Goal: Task Accomplishment & Management: Complete application form

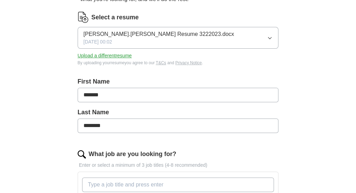
scroll to position [92, 0]
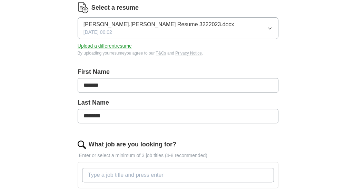
click at [272, 27] on icon "button" at bounding box center [270, 29] width 6 height 6
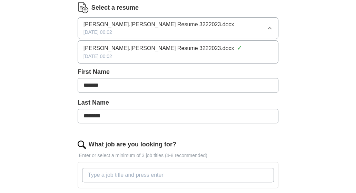
click at [272, 27] on icon "button" at bounding box center [270, 29] width 6 height 6
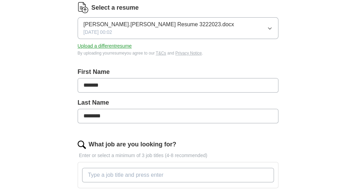
click at [104, 44] on button "Upload a different resume" at bounding box center [105, 45] width 54 height 7
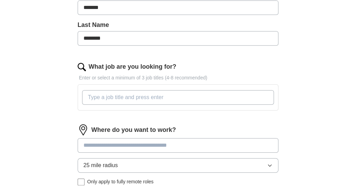
scroll to position [167, 0]
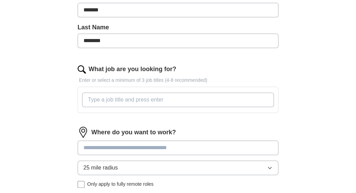
click at [176, 96] on input "What job are you looking for?" at bounding box center [178, 99] width 192 height 14
type input "t"
type input "network support"
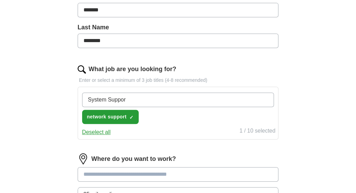
type input "System Support"
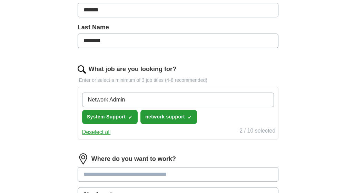
type input "Network Admin"
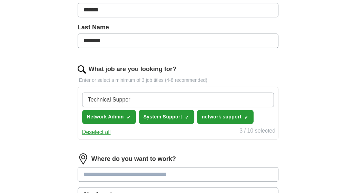
type input "Technical Support"
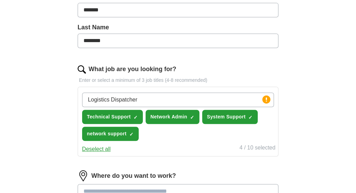
click at [170, 102] on input "Logistics Dispatcher" at bounding box center [178, 99] width 192 height 14
type input "Logistics Specialist"
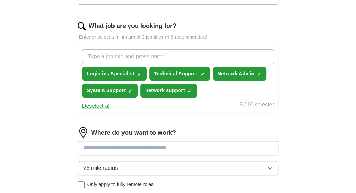
scroll to position [213, 0]
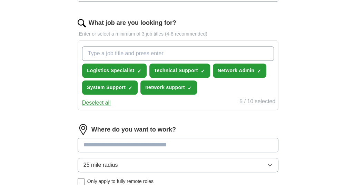
click at [164, 55] on input "What job are you looking for?" at bounding box center [178, 53] width 192 height 14
type input "Customer Service tier 3"
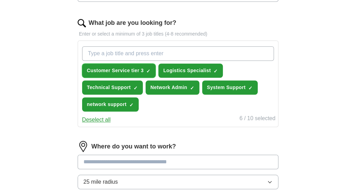
click at [150, 69] on span "✓ ×" at bounding box center [148, 71] width 4 height 4
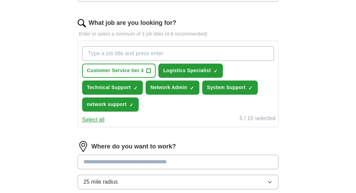
click at [220, 50] on input "What job are you looking for?" at bounding box center [178, 53] width 192 height 14
type input "IT Support"
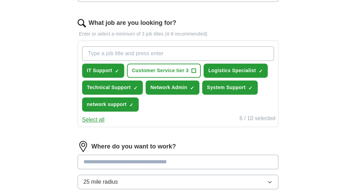
click at [216, 55] on input "What job are you looking for?" at bounding box center [178, 53] width 192 height 14
type input "warehouse it support"
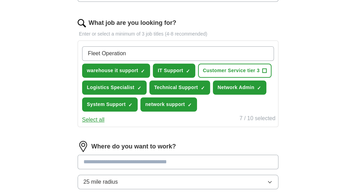
type input "Fleet Operations"
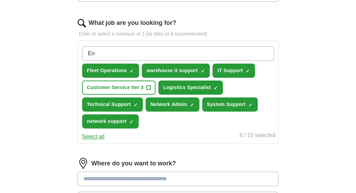
type input "E"
type input "Cybersecurity Analyst"
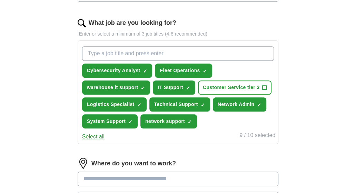
click at [199, 55] on input "What job are you looking for?" at bounding box center [178, 53] width 192 height 14
type input "IT Trainer"
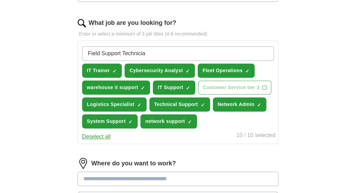
type input "Field Support Technician"
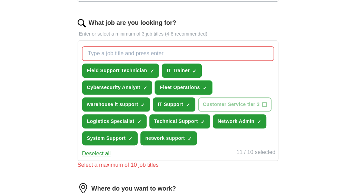
click at [0, 0] on span "×" at bounding box center [0, 0] width 0 height 0
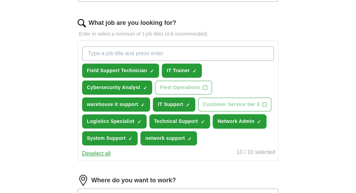
click at [261, 119] on button "Network Admin ✓ ×" at bounding box center [240, 121] width 54 height 14
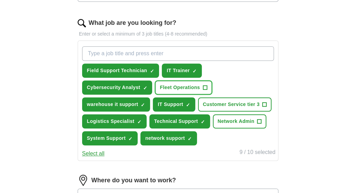
click at [205, 85] on span "+" at bounding box center [205, 88] width 4 height 6
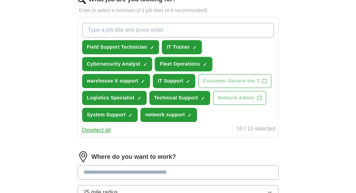
scroll to position [305, 0]
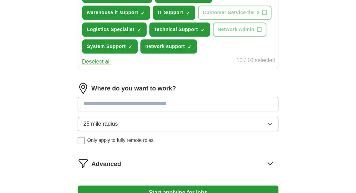
click at [234, 106] on input at bounding box center [178, 104] width 201 height 14
type input "******"
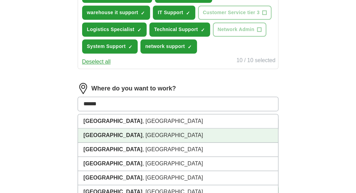
click at [203, 130] on li "[GEOGRAPHIC_DATA] , [GEOGRAPHIC_DATA]" at bounding box center [178, 135] width 200 height 14
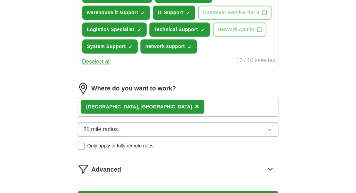
click at [162, 127] on button "25 mile radius" at bounding box center [178, 129] width 201 height 14
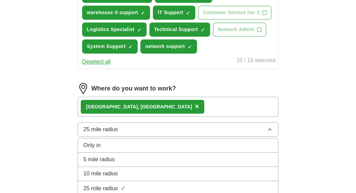
click at [162, 127] on button "25 mile radius" at bounding box center [178, 129] width 201 height 14
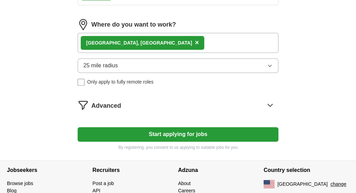
scroll to position [397, 0]
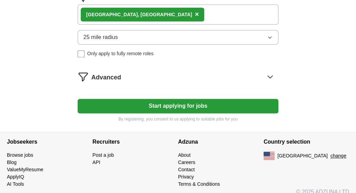
click at [122, 76] on div "Advanced" at bounding box center [184, 76] width 187 height 11
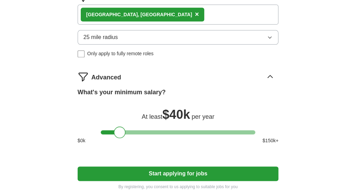
drag, startPoint x: 110, startPoint y: 130, endPoint x: 123, endPoint y: 133, distance: 13.3
click at [123, 133] on div at bounding box center [120, 132] width 12 height 12
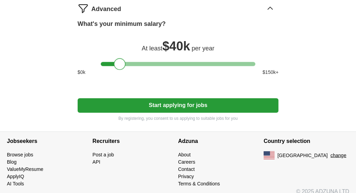
scroll to position [472, 0]
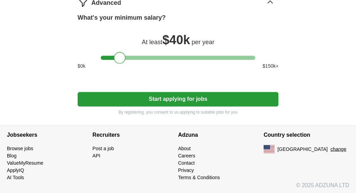
click at [250, 102] on button "Start applying for jobs" at bounding box center [178, 99] width 201 height 14
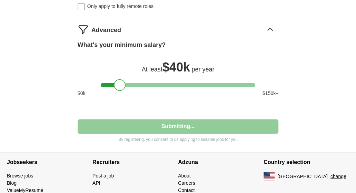
select select "**"
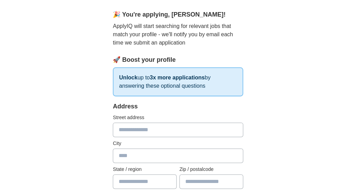
scroll to position [92, 0]
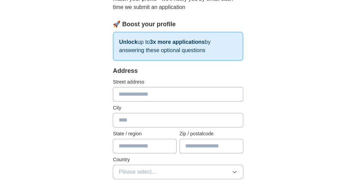
click at [130, 93] on input "text" at bounding box center [178, 94] width 130 height 14
type input "**********"
type input "******"
type input "**"
type input "*****"
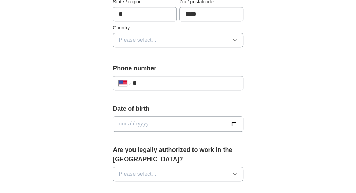
scroll to position [230, 0]
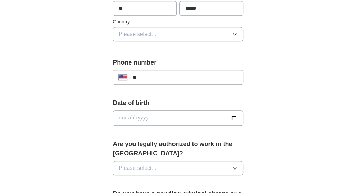
click at [187, 38] on button "Please select..." at bounding box center [178, 34] width 130 height 14
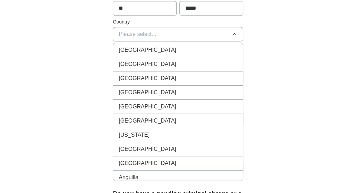
click at [187, 63] on div "[GEOGRAPHIC_DATA]" at bounding box center [178, 64] width 119 height 8
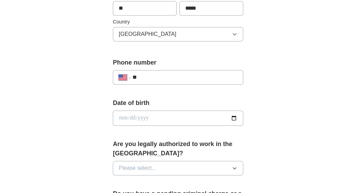
click at [175, 77] on input "**" at bounding box center [184, 77] width 105 height 8
type input "**********"
click at [152, 115] on input "date" at bounding box center [178, 117] width 130 height 15
type input "**********"
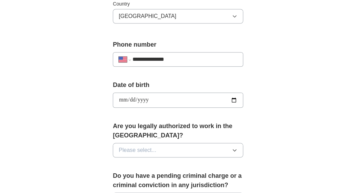
scroll to position [368, 0]
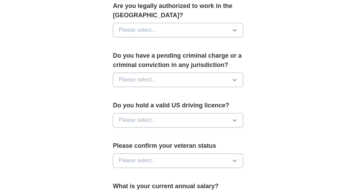
click at [233, 36] on button "Please select..." at bounding box center [178, 30] width 130 height 14
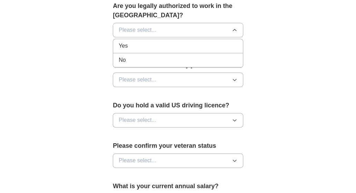
click at [228, 46] on div "Yes" at bounding box center [178, 46] width 119 height 8
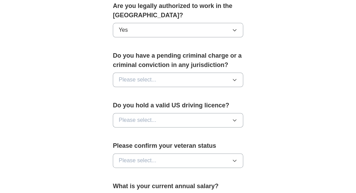
click at [182, 80] on button "Please select..." at bounding box center [178, 79] width 130 height 14
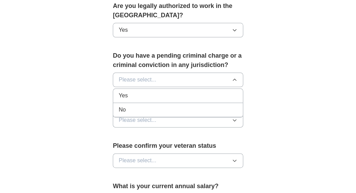
click at [172, 97] on div "Yes" at bounding box center [178, 95] width 119 height 8
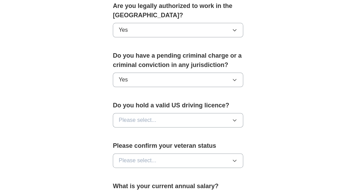
click at [197, 117] on button "Please select..." at bounding box center [178, 120] width 130 height 14
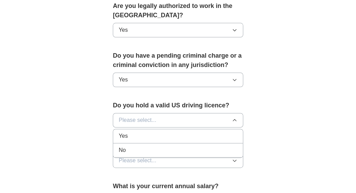
click at [195, 132] on div "Yes" at bounding box center [178, 136] width 119 height 8
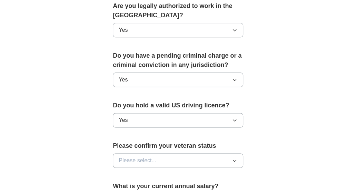
click at [215, 157] on button "Please select..." at bounding box center [178, 160] width 130 height 14
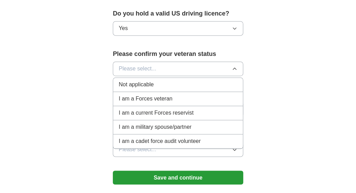
scroll to position [460, 0]
click at [194, 85] on div "Not applicable" at bounding box center [178, 84] width 119 height 8
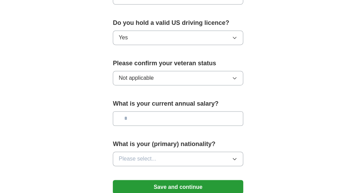
scroll to position [368, 0]
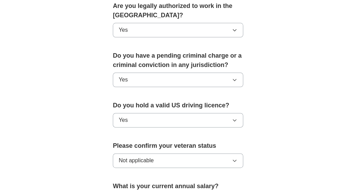
click at [182, 79] on button "Yes" at bounding box center [178, 79] width 130 height 14
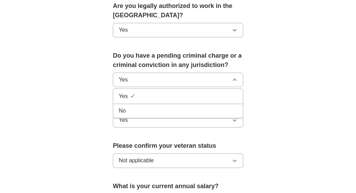
click at [175, 104] on li "No" at bounding box center [178, 111] width 130 height 14
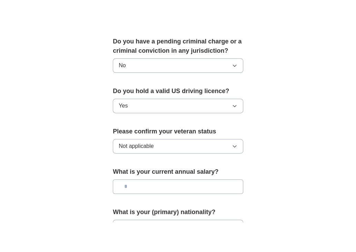
scroll to position [414, 0]
